Goal: Information Seeking & Learning: Check status

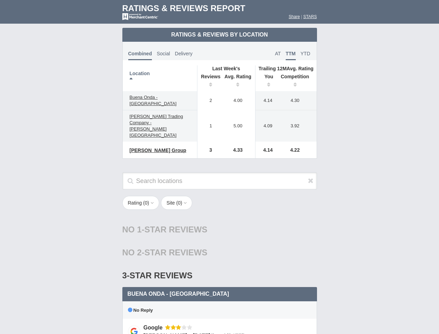
scroll to position [337, 0]
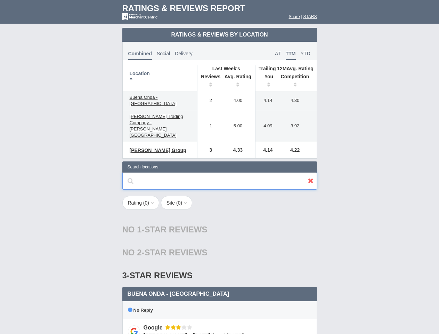
click at [219, 172] on input "text" at bounding box center [219, 180] width 195 height 17
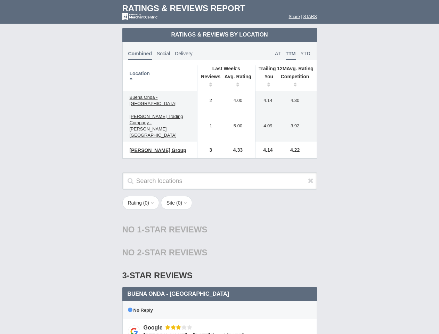
click at [160, 78] on th "Location" at bounding box center [160, 78] width 75 height 26
click at [209, 81] on th "Reviews" at bounding box center [209, 81] width 24 height 19
click at [238, 81] on th "Avg. Rating" at bounding box center [238, 81] width 35 height 19
click at [266, 81] on th "You" at bounding box center [267, 81] width 22 height 19
click at [297, 81] on th "Competition" at bounding box center [297, 81] width 40 height 19
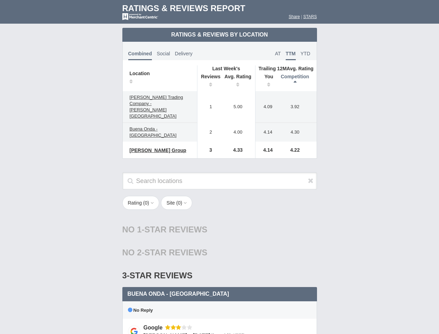
click at [220, 241] on div "No 2-Star Reviews 2 star" at bounding box center [219, 252] width 195 height 23
click at [311, 177] on icon at bounding box center [311, 180] width 6 height 7
click at [142, 196] on button "Rating ( 0 )" at bounding box center [140, 203] width 37 height 14
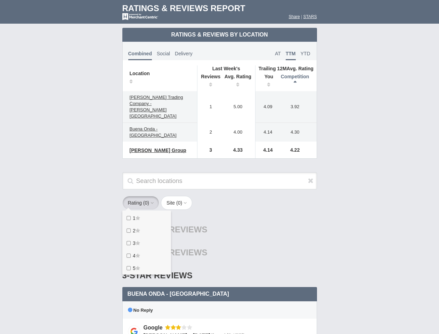
click at [179, 196] on button "Site ( 0 )" at bounding box center [176, 203] width 31 height 14
